Goal: Check status: Check status

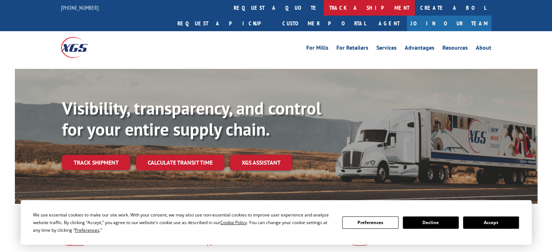
click at [323, 7] on link "track a shipment" at bounding box center [368, 8] width 91 height 16
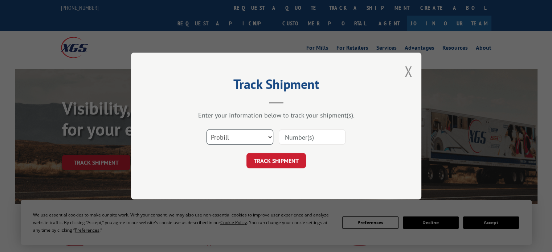
click at [264, 136] on select "Select category... Probill BOL PO" at bounding box center [239, 136] width 67 height 15
select select "bol"
click at [206, 129] on select "Select category... Probill BOL PO" at bounding box center [239, 136] width 67 height 15
click at [304, 138] on input at bounding box center [312, 136] width 67 height 15
type input "974068"
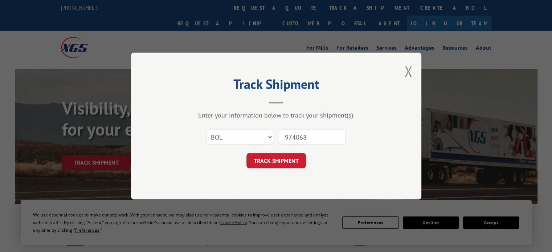
click button "TRACK SHIPMENT" at bounding box center [275, 160] width 59 height 15
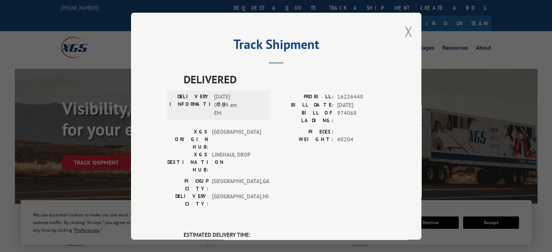
click at [404, 30] on button "Close modal" at bounding box center [408, 31] width 8 height 19
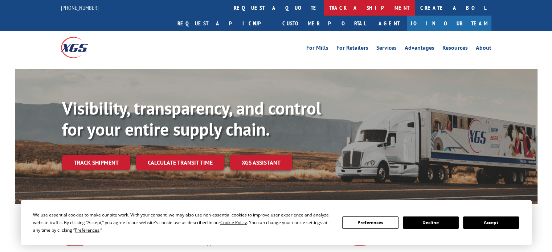
click at [323, 9] on link "track a shipment" at bounding box center [368, 8] width 91 height 16
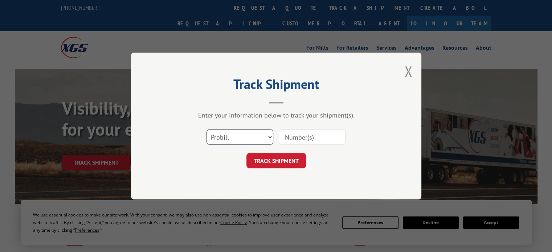
click at [246, 140] on select "Select category... Probill BOL PO" at bounding box center [239, 136] width 67 height 15
drag, startPoint x: 406, startPoint y: 70, endPoint x: 399, endPoint y: 70, distance: 6.9
click at [406, 70] on button "Close modal" at bounding box center [408, 71] width 8 height 19
